Goal: Task Accomplishment & Management: Use online tool/utility

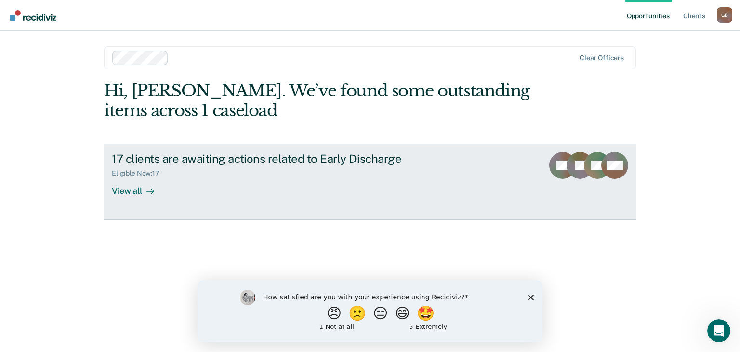
click at [123, 191] on div "View all" at bounding box center [139, 186] width 54 height 19
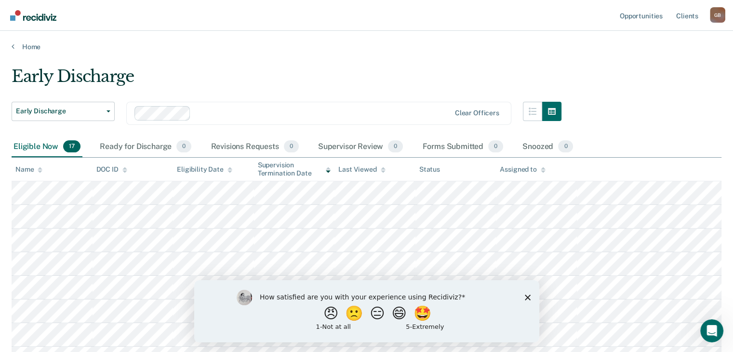
click at [525, 298] on icon "Close survey" at bounding box center [527, 297] width 6 height 6
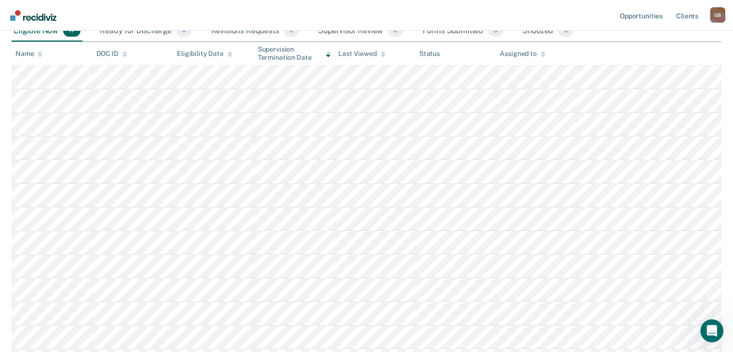
scroll to position [107, 0]
